Goal: Find specific page/section: Find specific page/section

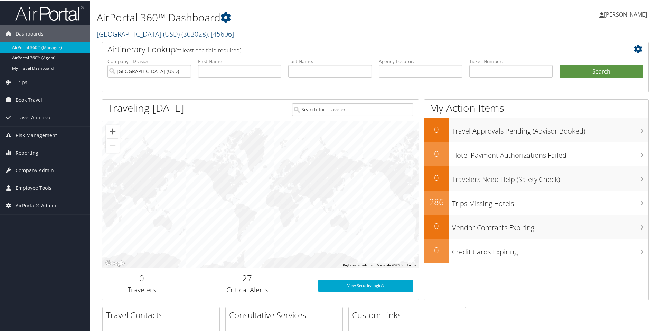
click at [125, 36] on link "[GEOGRAPHIC_DATA] (USD) ( 302028 ) , [ 45606 ]" at bounding box center [165, 33] width 137 height 9
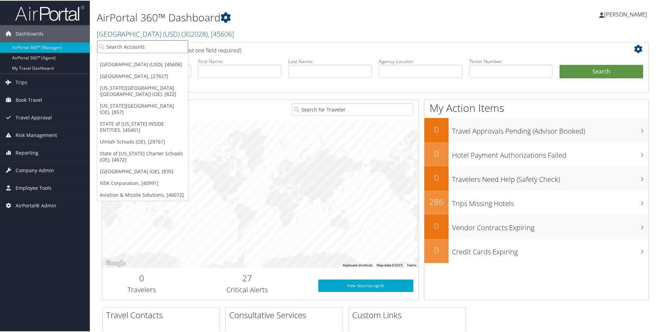
click at [125, 47] on input "search" at bounding box center [142, 46] width 91 height 13
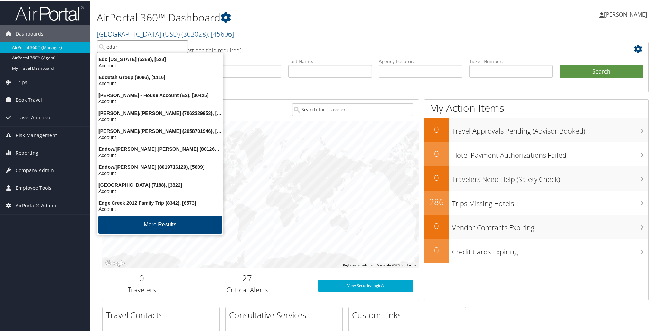
type input "eduro"
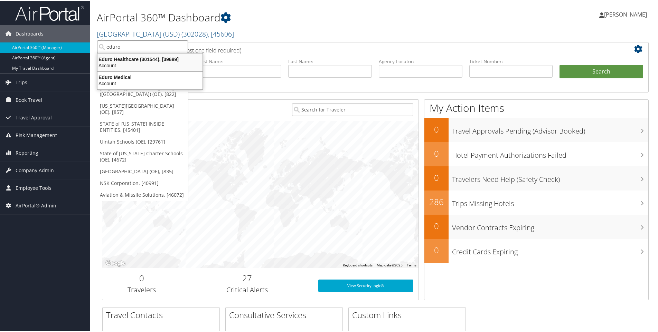
click at [124, 58] on div "Eduro Healthcare (301544), [39689]" at bounding box center [149, 59] width 113 height 6
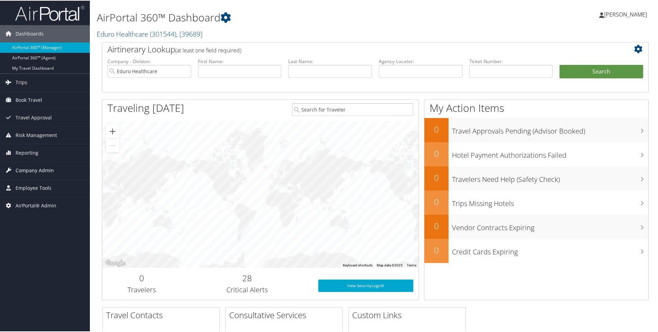
click at [28, 170] on span "Company Admin" at bounding box center [35, 169] width 38 height 17
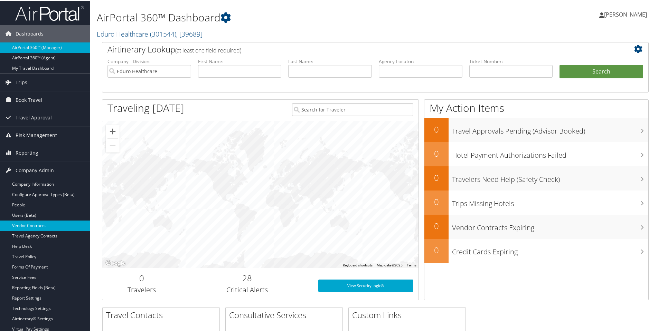
click at [23, 226] on link "Vendor Contracts" at bounding box center [45, 225] width 90 height 10
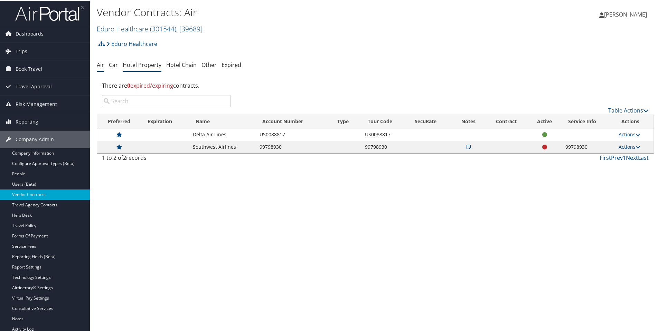
click at [136, 65] on link "Hotel Property" at bounding box center [142, 64] width 39 height 8
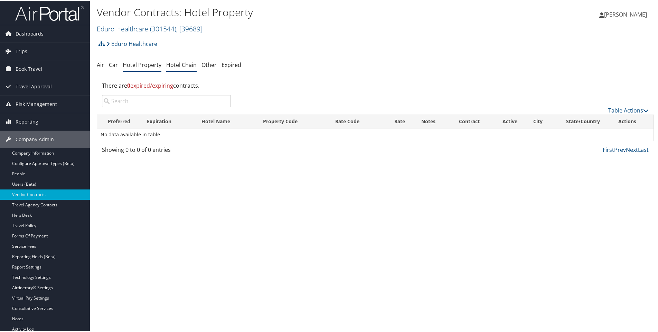
click at [188, 63] on link "Hotel Chain" at bounding box center [181, 64] width 30 height 8
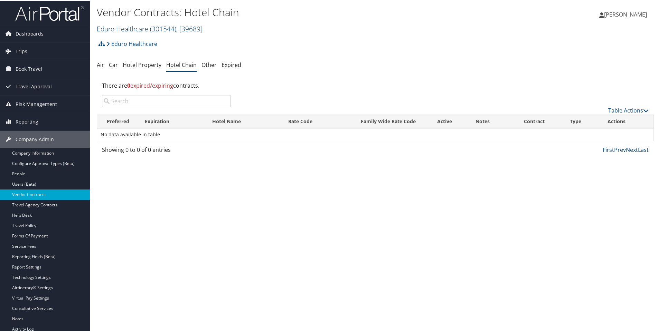
click at [143, 26] on link "Eduro Healthcare ( 301544 ) , [ 39689 ]" at bounding box center [150, 28] width 106 height 9
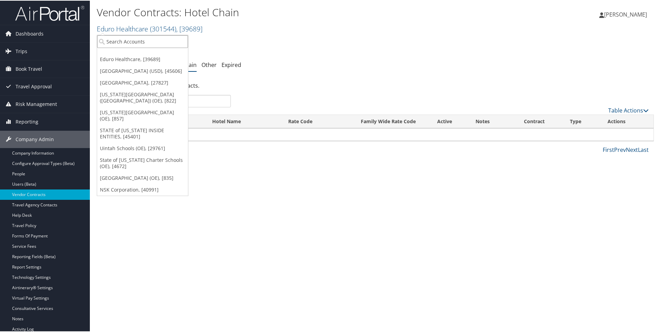
click at [149, 41] on input "search" at bounding box center [142, 41] width 91 height 13
paste input "0000216096"
type input "0000216096"
click at [163, 53] on div "Alpine School District (OE) (0000216096), [33725]" at bounding box center [169, 53] width 153 height 6
